Goal: Transaction & Acquisition: Purchase product/service

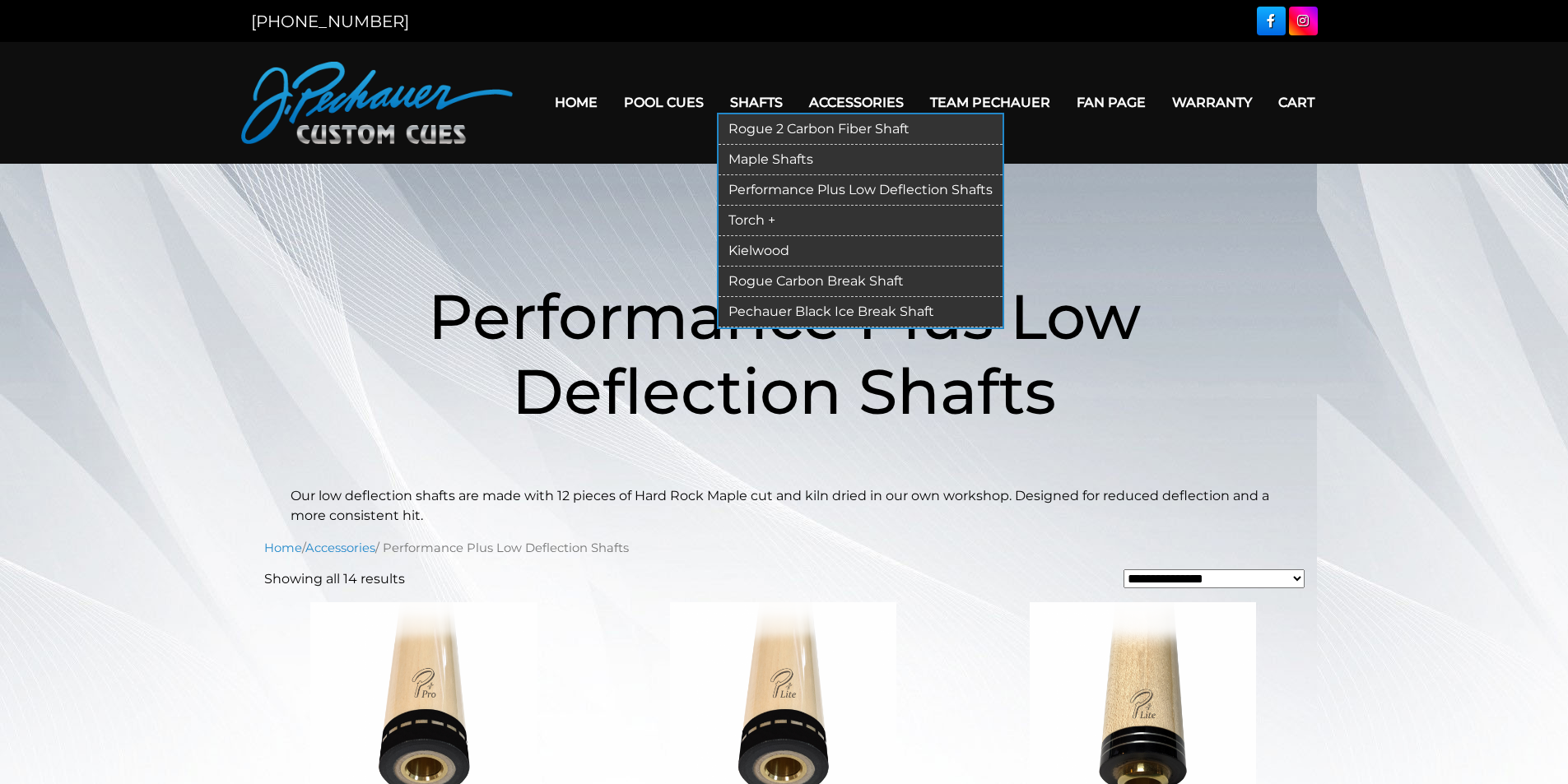
click at [855, 189] on link "Performance Plus Low Deflection Shafts" at bounding box center [860, 191] width 284 height 31
click at [794, 156] on link "Maple Shafts" at bounding box center [860, 161] width 284 height 31
